Goal: Task Accomplishment & Management: Use online tool/utility

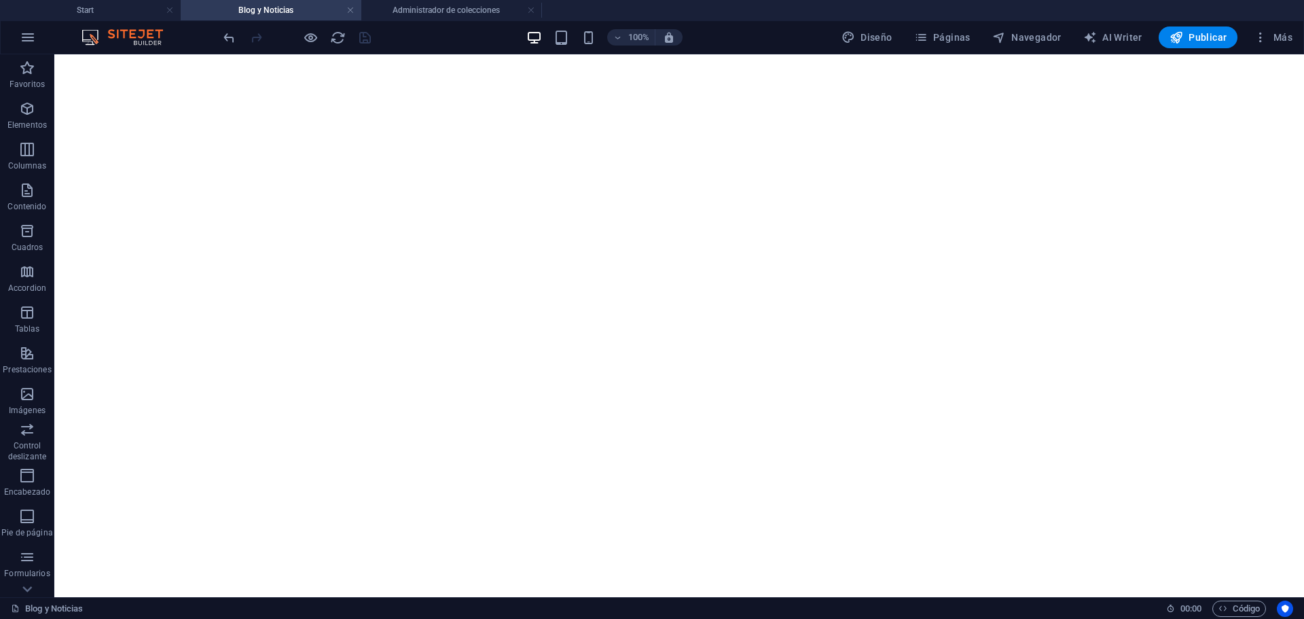
select select "columns.publishing_date_ASC"
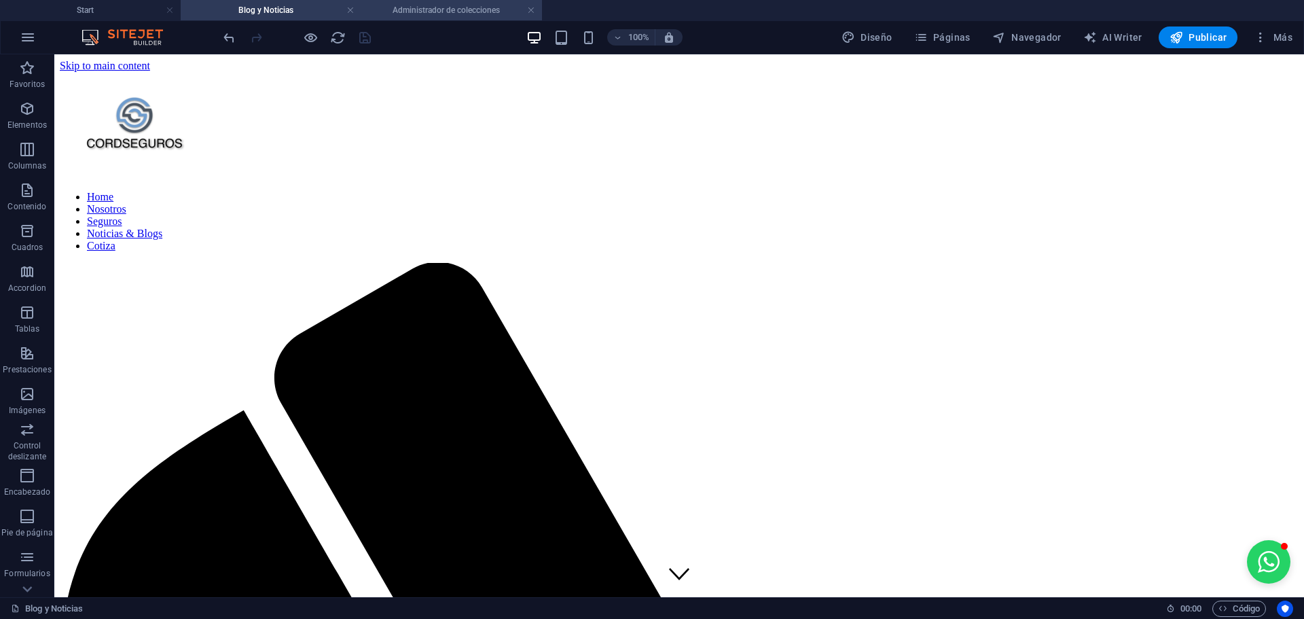
click at [450, 7] on h4 "Administrador de colecciones" at bounding box center [451, 10] width 181 height 15
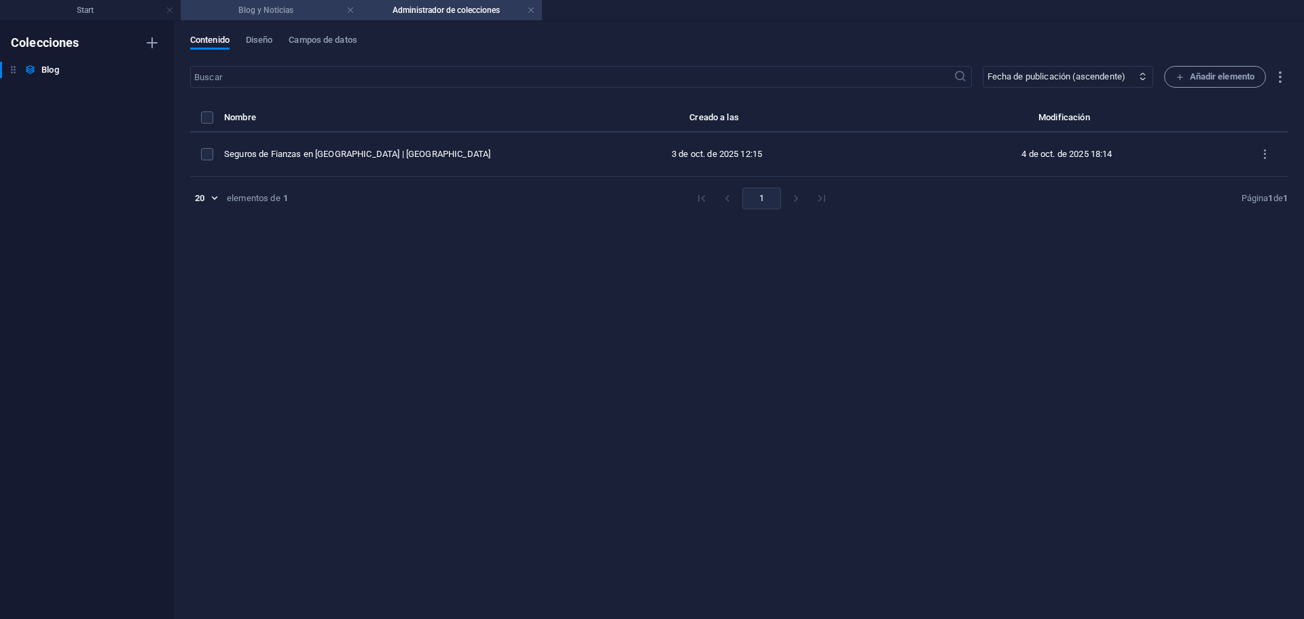
click at [294, 4] on h4 "Blog y Noticias" at bounding box center [271, 10] width 181 height 15
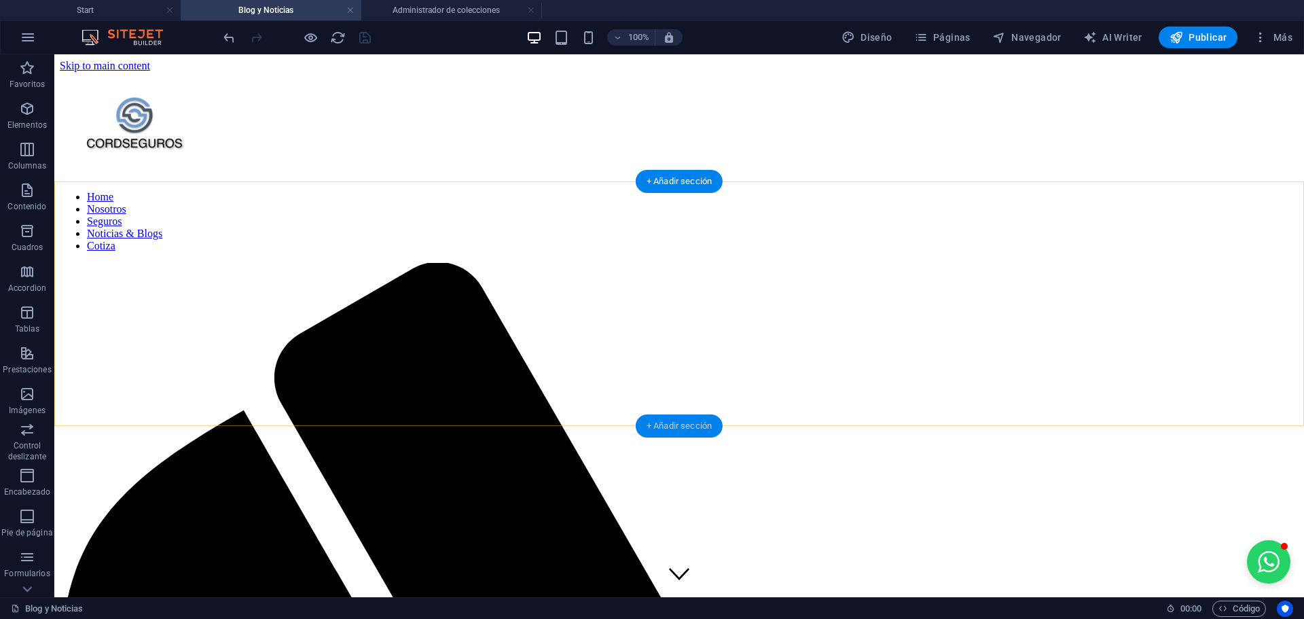
click at [651, 417] on div "+ Añadir sección" at bounding box center [679, 425] width 87 height 23
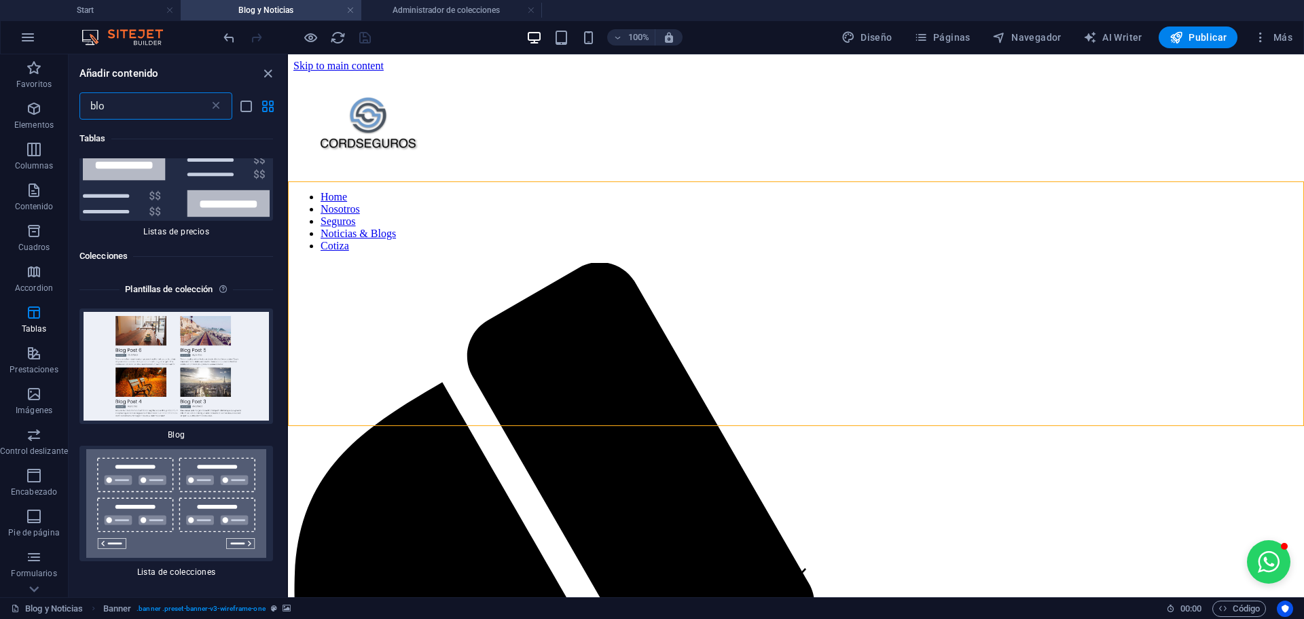
scroll to position [304, 0]
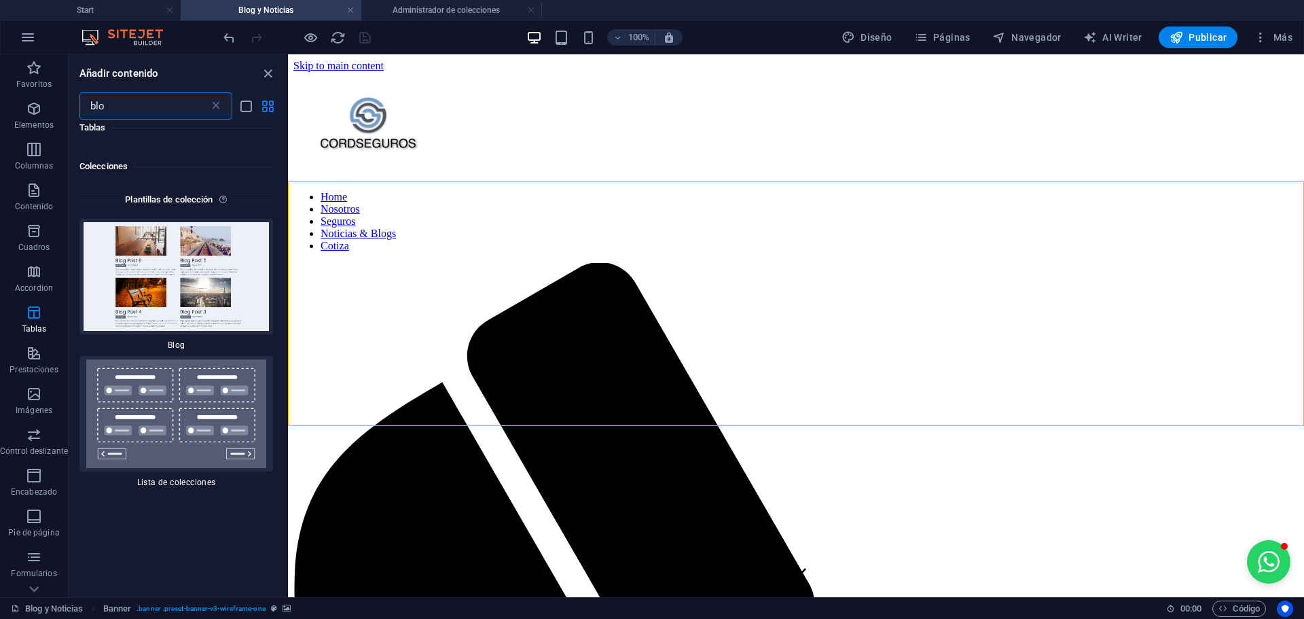
drag, startPoint x: 285, startPoint y: 190, endPoint x: 10, endPoint y: 266, distance: 285.5
click at [204, 329] on img at bounding box center [176, 276] width 187 height 109
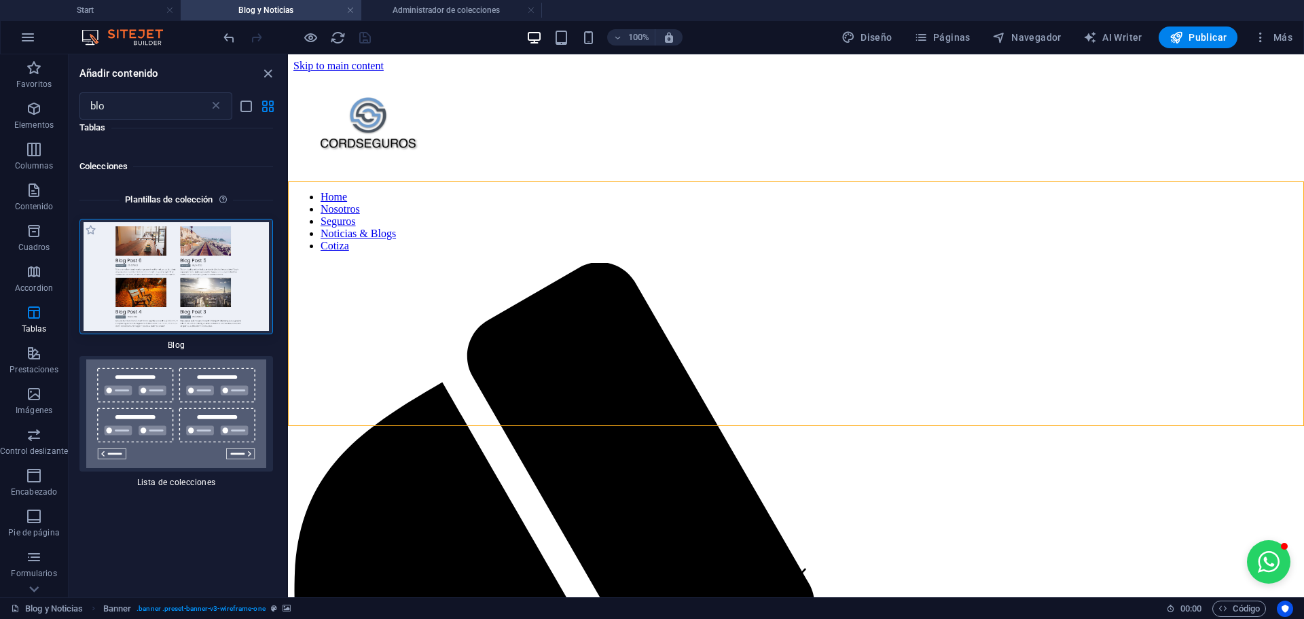
click at [204, 329] on img at bounding box center [176, 276] width 187 height 109
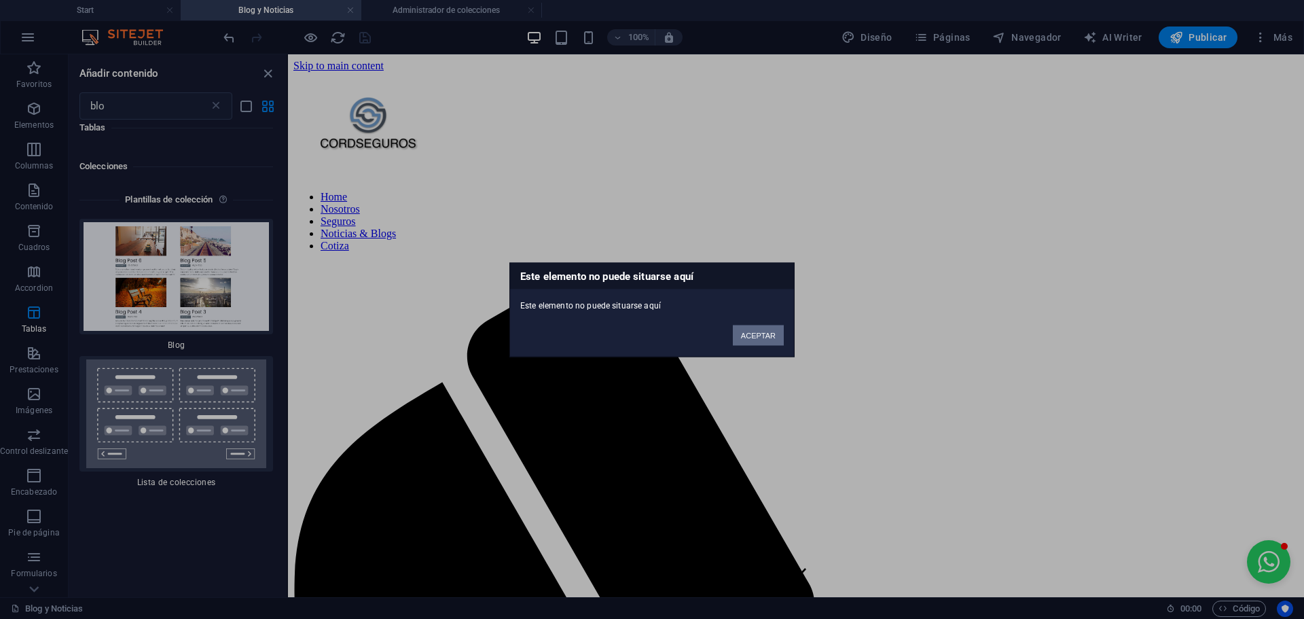
click at [768, 342] on button "ACEPTAR" at bounding box center [758, 335] width 51 height 20
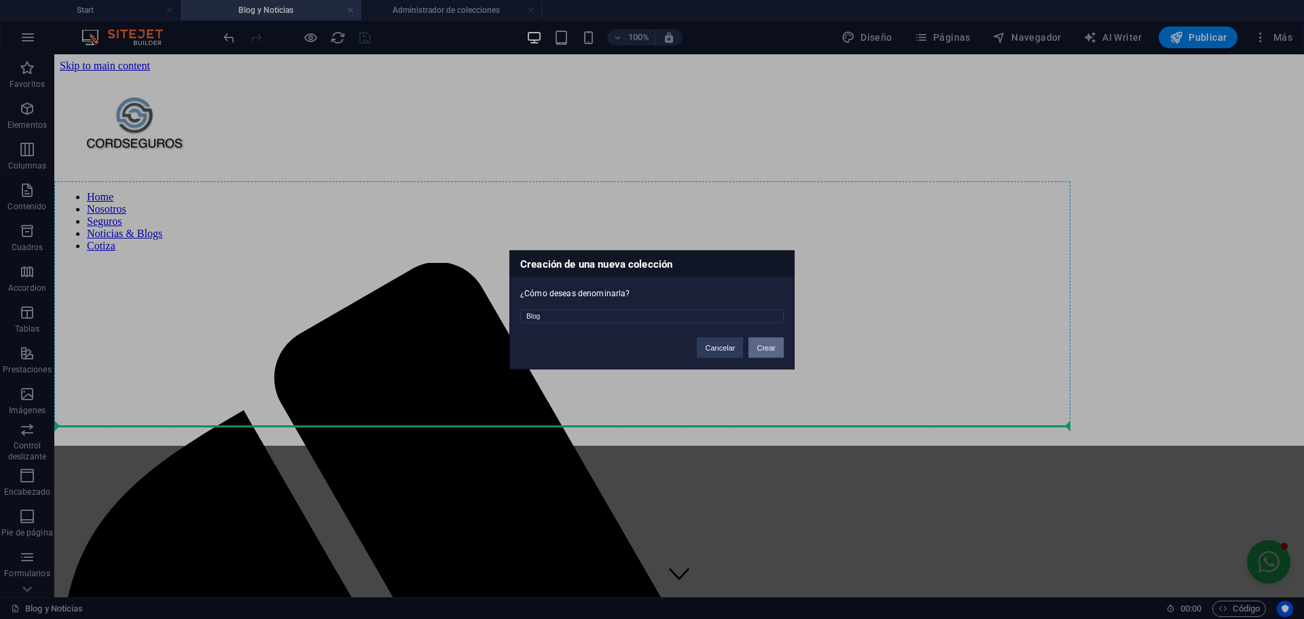
click at [768, 349] on button "Crear" at bounding box center [766, 347] width 35 height 20
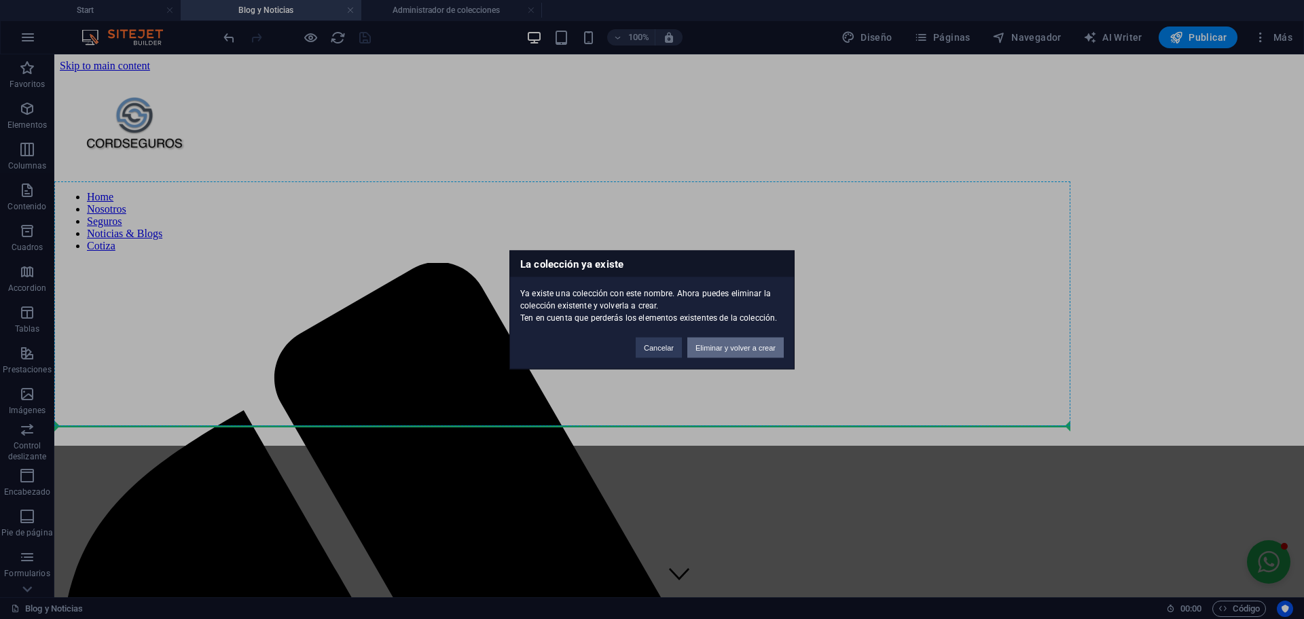
click at [737, 349] on button "Eliminar y volver a crear" at bounding box center [735, 347] width 96 height 20
click at [740, 355] on button "Eliminar y volver a crear" at bounding box center [735, 347] width 96 height 20
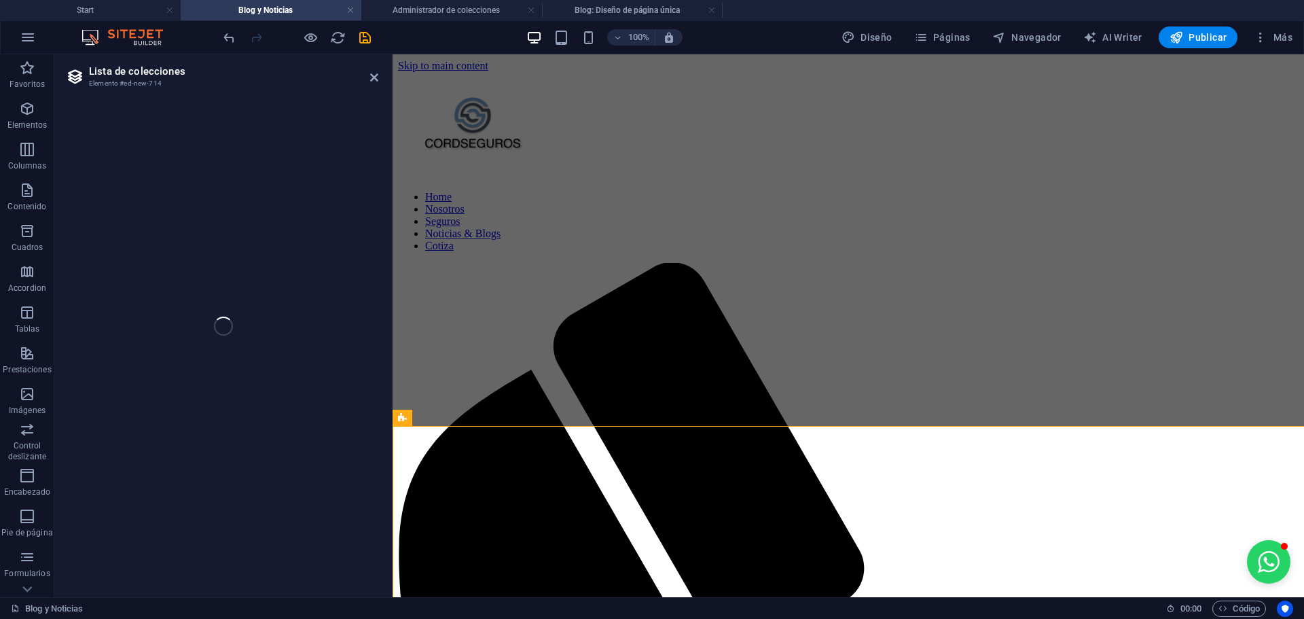
select select
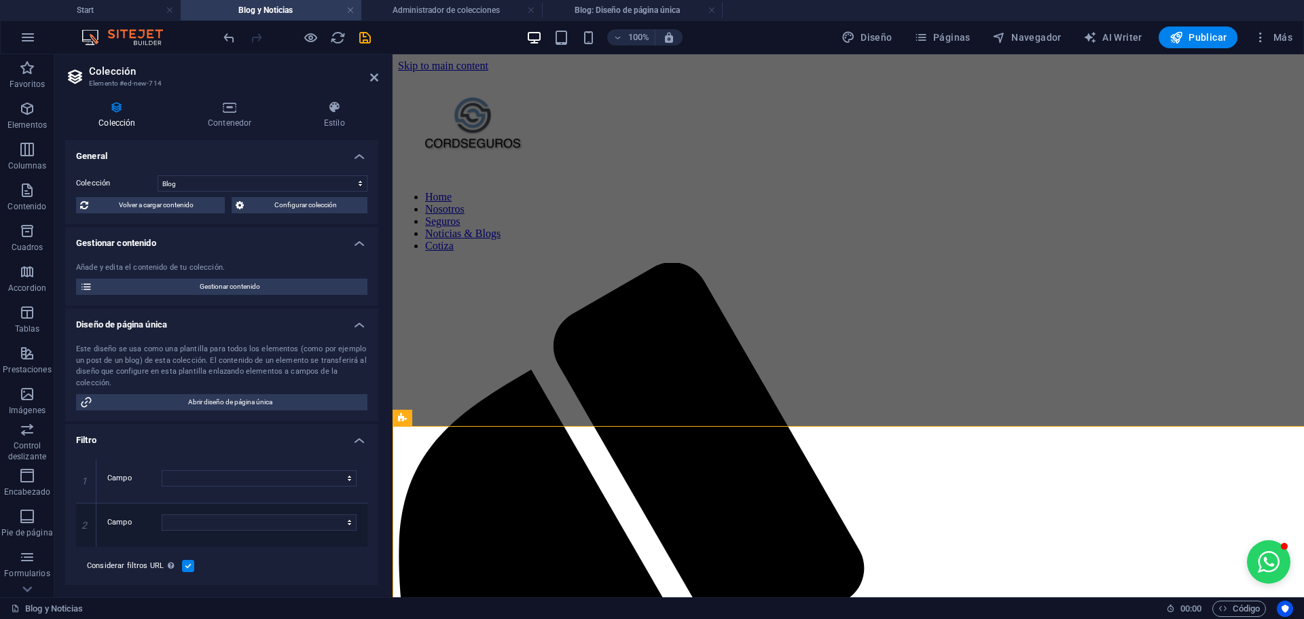
select select "columns.status"
select select "columns.publishing_date"
select select "past"
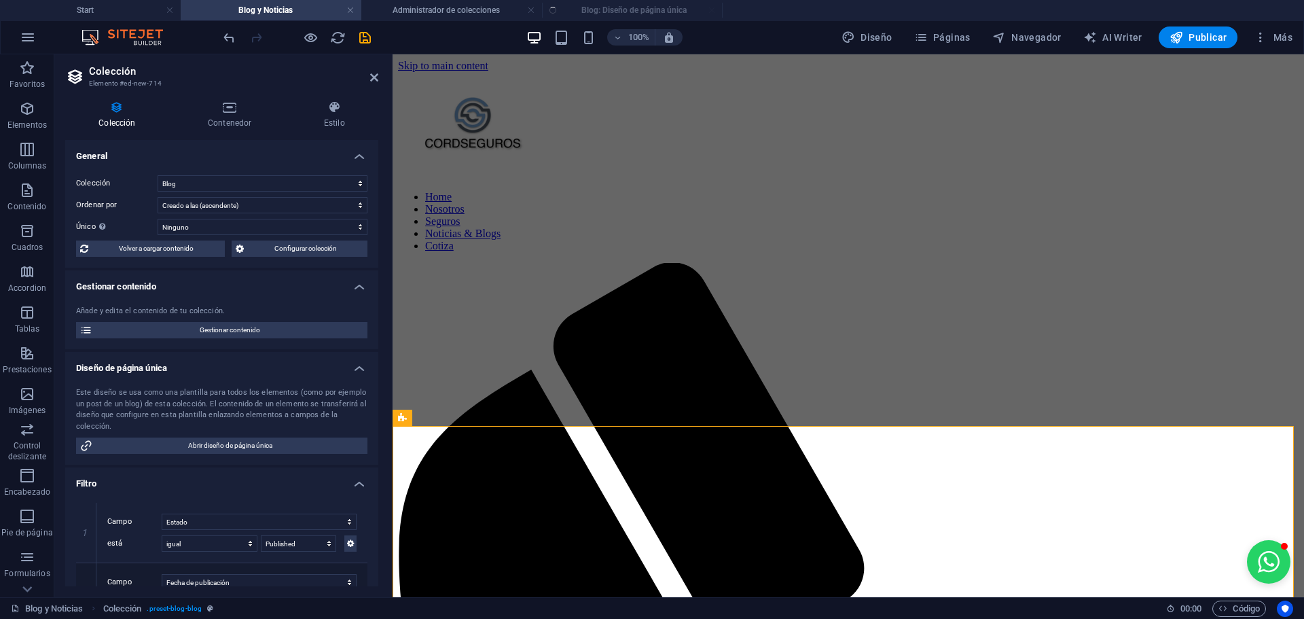
select select "columns.publishing_date_DESC"
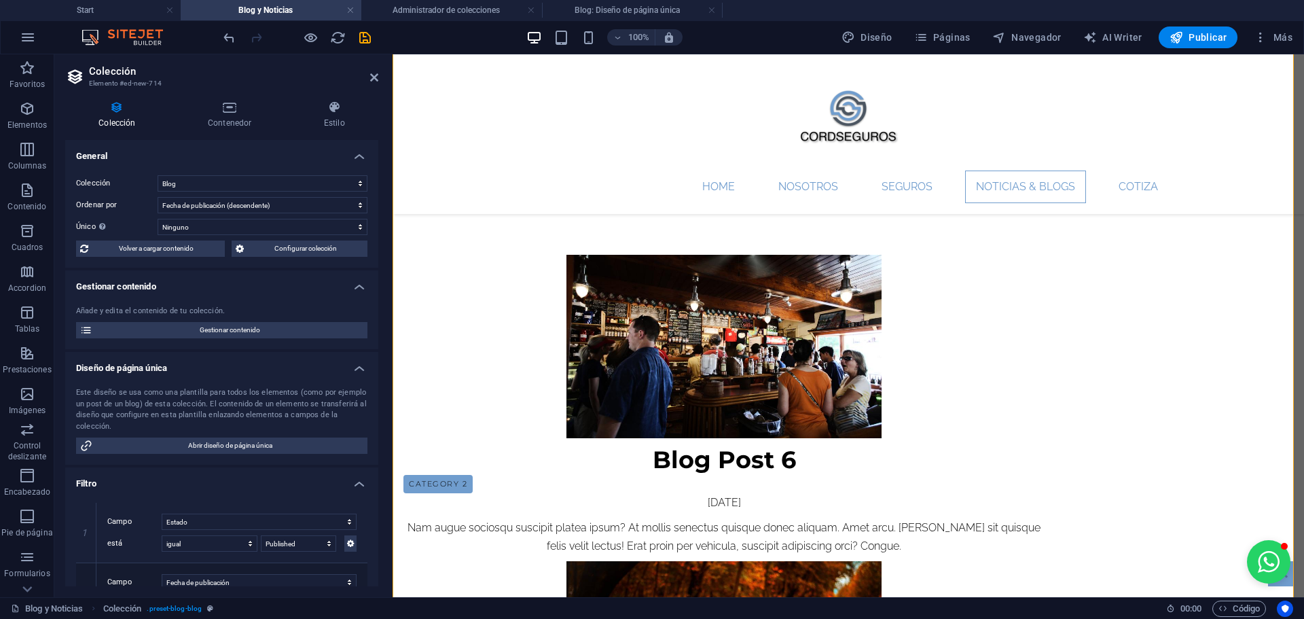
scroll to position [398, 0]
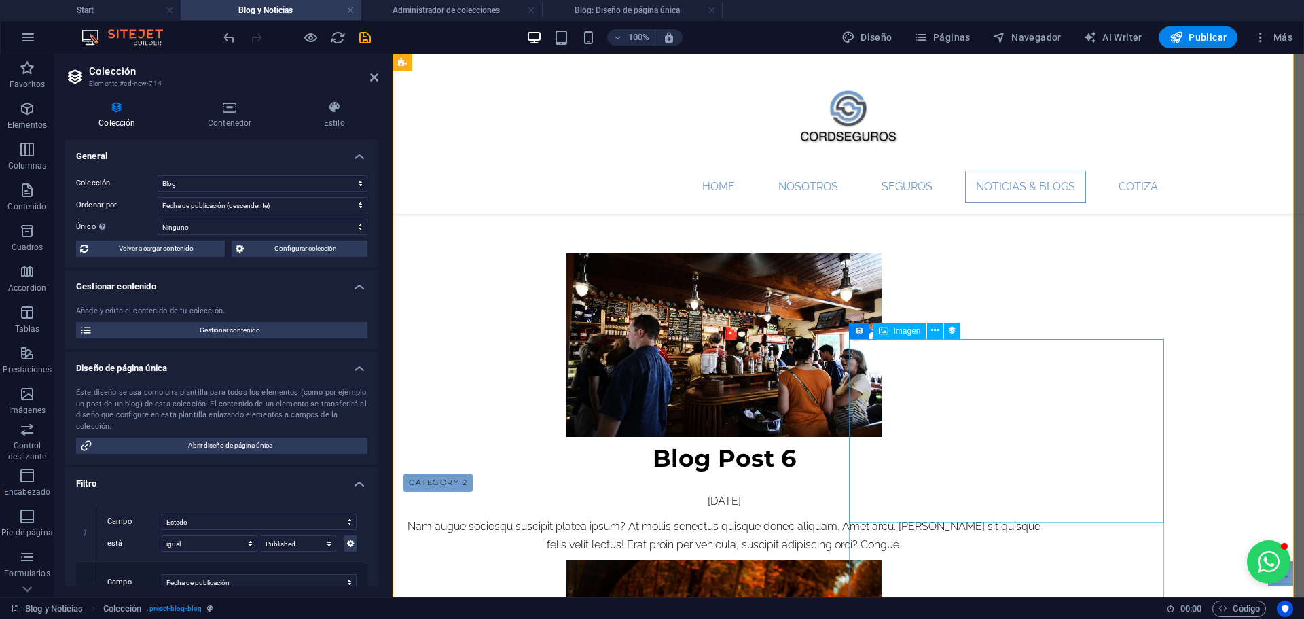
drag, startPoint x: 375, startPoint y: 256, endPoint x: 383, endPoint y: 314, distance: 58.3
click at [383, 314] on div "Colección Contenedor Estilo General Colección Blog Ordenar por Creado a las (as…" at bounding box center [221, 343] width 335 height 507
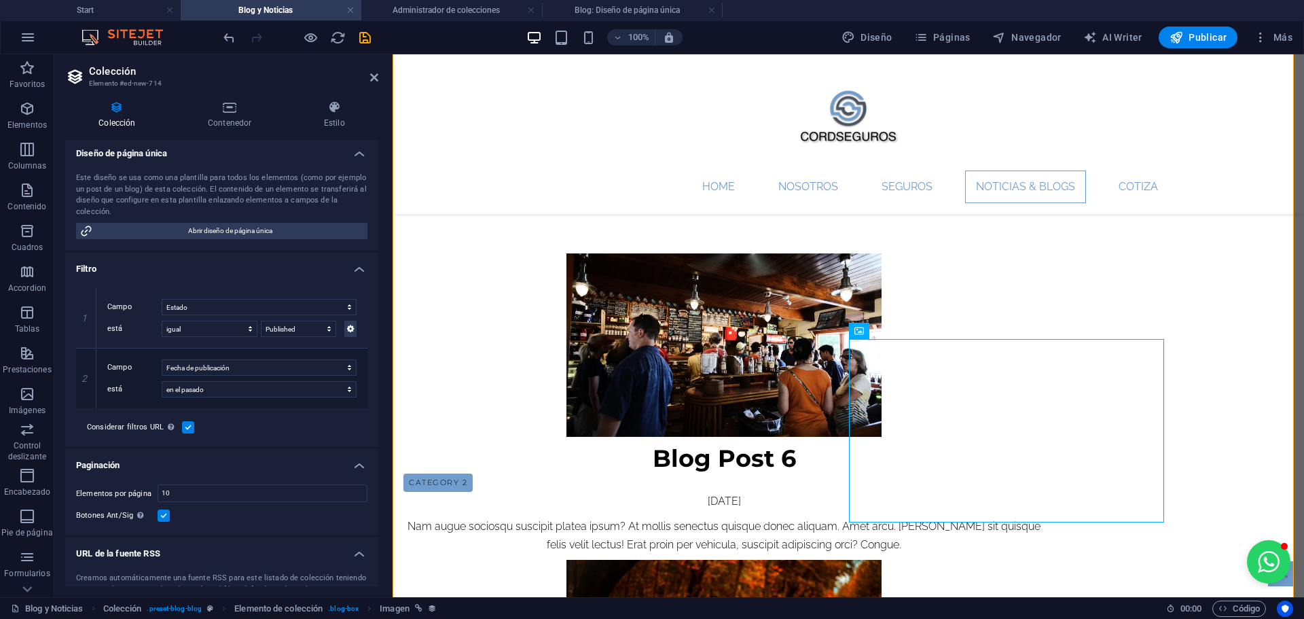
scroll to position [256, 0]
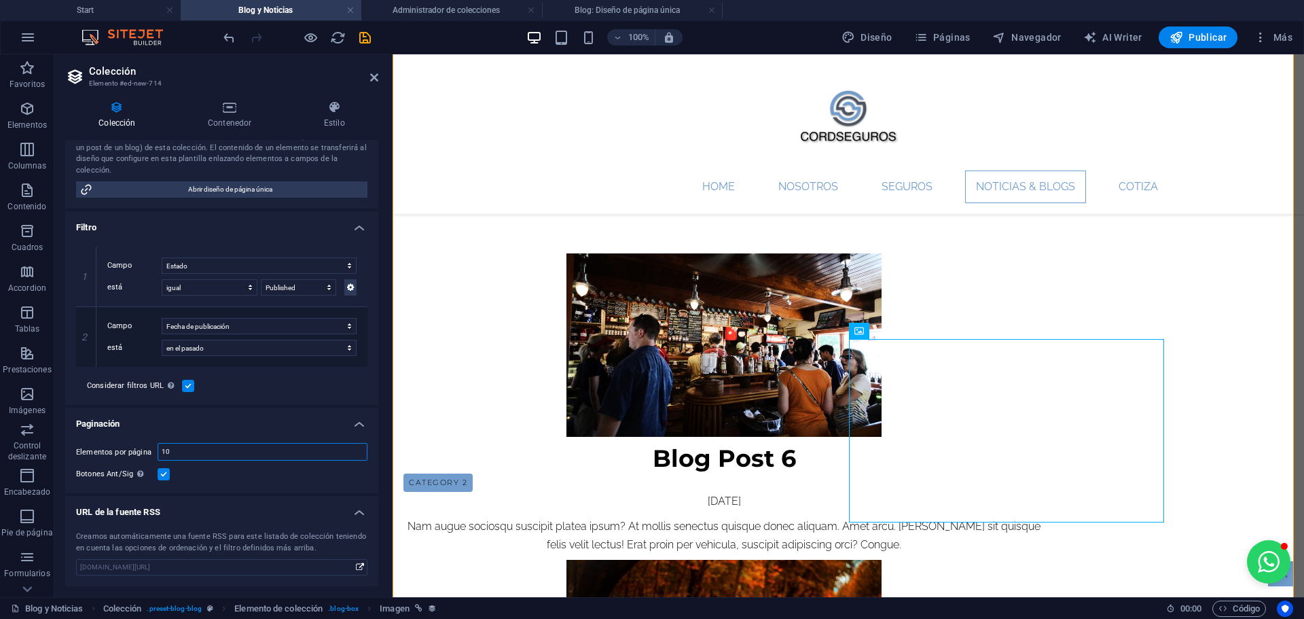
click at [253, 457] on input "10" at bounding box center [262, 452] width 209 height 16
type input "1"
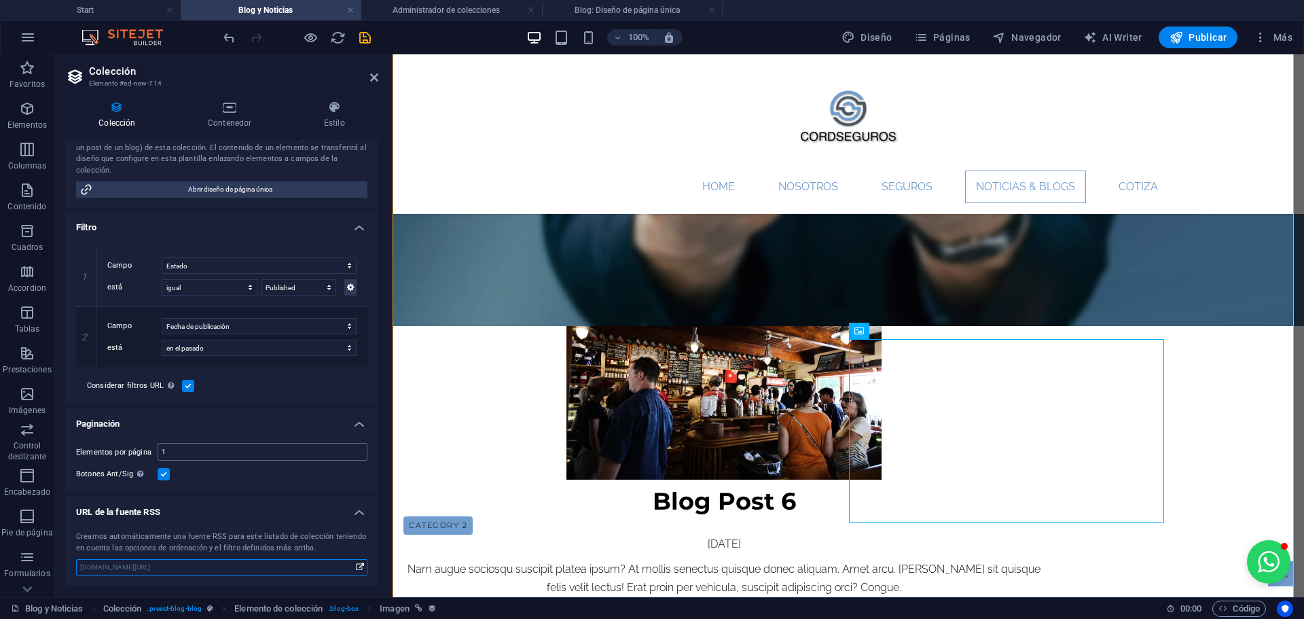
scroll to position [353, 0]
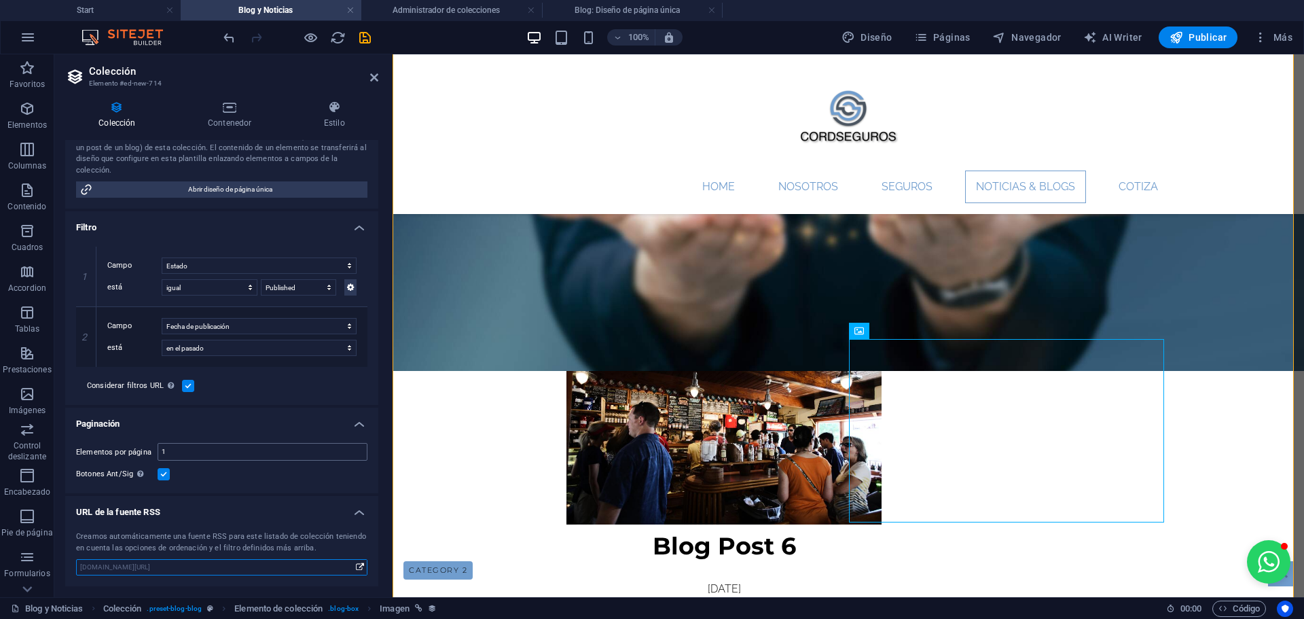
select select "columns.publishing_date_DESC"
select select "columns.status"
select select "columns.publishing_date"
select select "past"
